Goal: Find specific page/section: Find specific page/section

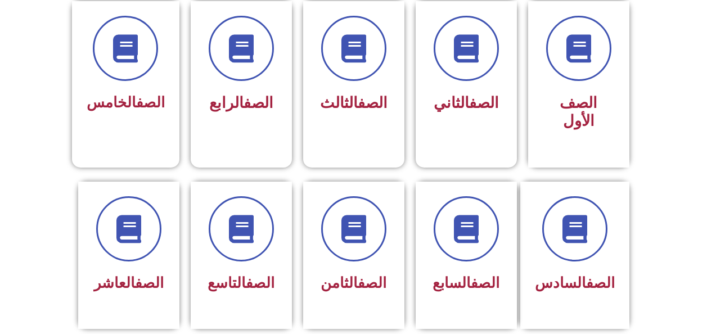
scroll to position [319, 0]
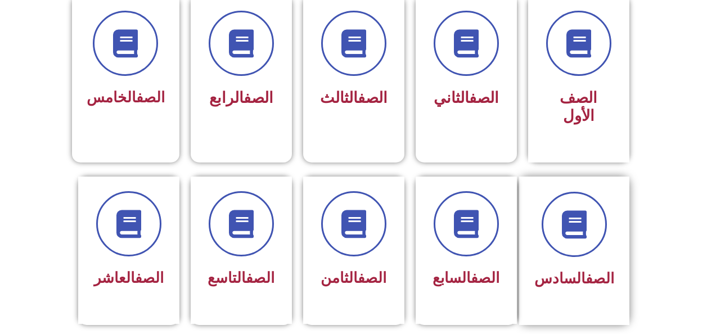
click at [567, 265] on div "الصف السادس" at bounding box center [574, 279] width 80 height 28
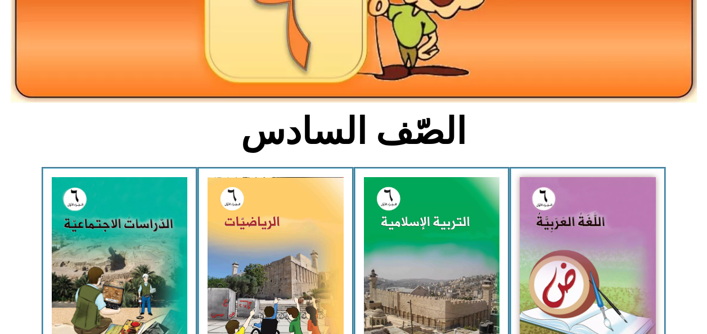
scroll to position [210, 0]
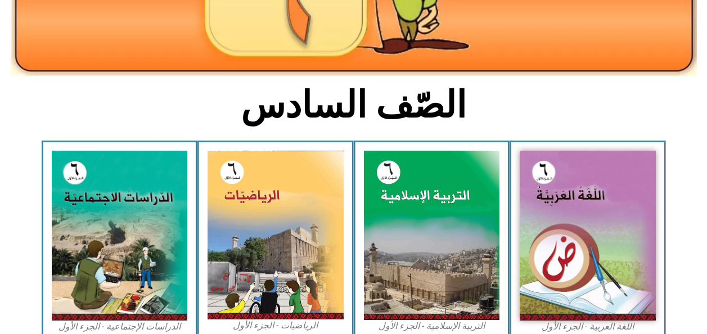
click at [405, 279] on img at bounding box center [432, 235] width 136 height 169
